Goal: Entertainment & Leisure: Consume media (video, audio)

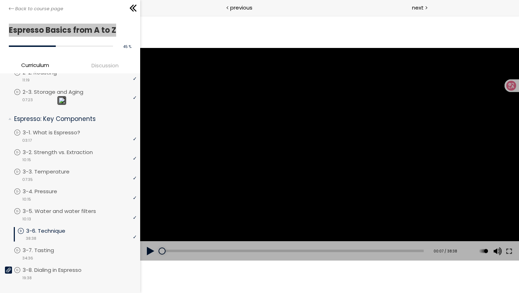
click at [237, 151] on div at bounding box center [329, 154] width 379 height 213
click at [509, 253] on button at bounding box center [508, 252] width 13 height 20
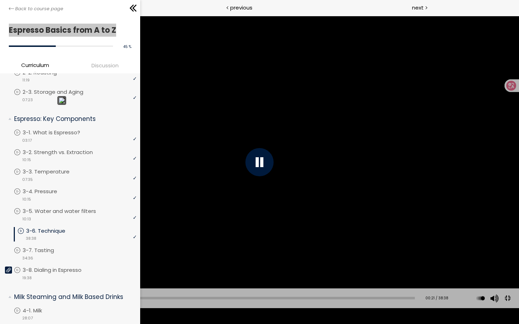
drag, startPoint x: 25, startPoint y: 315, endPoint x: 0, endPoint y: 315, distance: 24.7
click at [0, 293] on div "Add chapter 00:21 00:21 / 38:38 Subtitles None Auto x 2 x 1.5 x 1.25 x 1 x 0.75…" at bounding box center [259, 299] width 519 height 20
click at [184, 170] on div at bounding box center [259, 162] width 519 height 292
click at [8, 293] on button at bounding box center [10, 299] width 21 height 20
drag, startPoint x: 23, startPoint y: 316, endPoint x: 0, endPoint y: 309, distance: 24.3
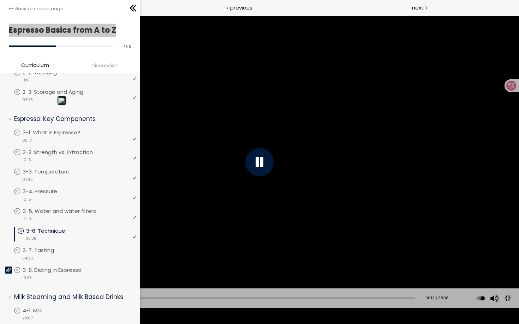
click at [0, 293] on div "Add chapter 00:12 00:12 / 38:38 Subtitles None Auto x 2 x 1.5 x 1.25 x 1 x 0.75…" at bounding box center [259, 299] width 519 height 20
click at [509, 293] on button at bounding box center [508, 299] width 16 height 16
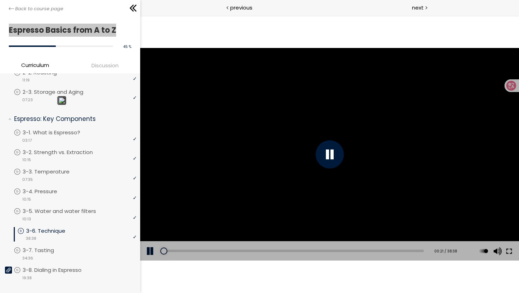
click at [509, 251] on button at bounding box center [508, 252] width 13 height 20
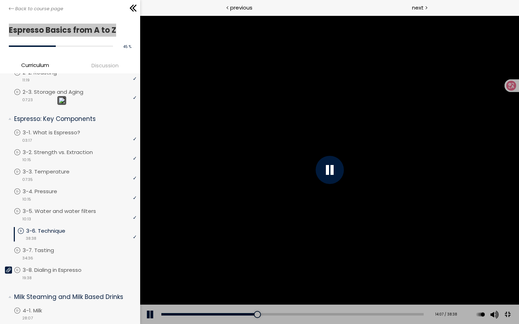
click at [344, 184] on div at bounding box center [329, 170] width 28 height 28
click at [260, 293] on div at bounding box center [256, 314] width 7 height 7
